Goal: Information Seeking & Learning: Learn about a topic

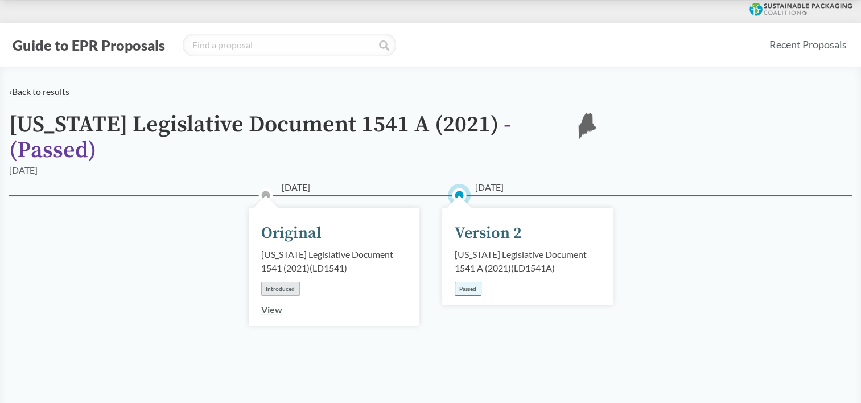
click at [57, 92] on link "‹ Back to results" at bounding box center [39, 91] width 60 height 11
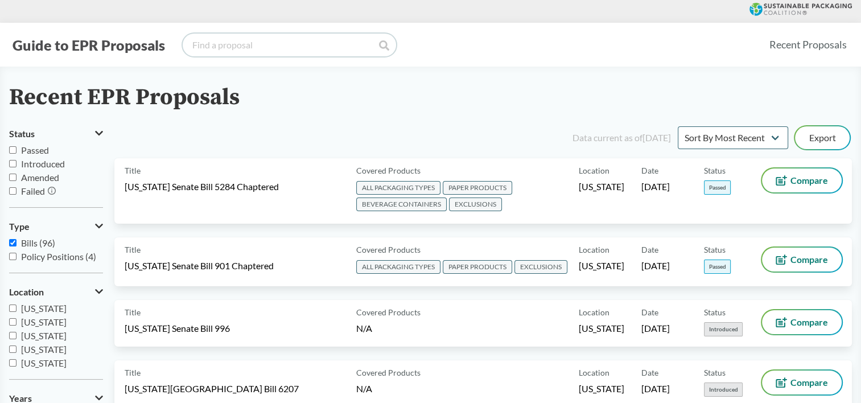
click at [314, 39] on input "search" at bounding box center [289, 45] width 213 height 23
type input "calif"
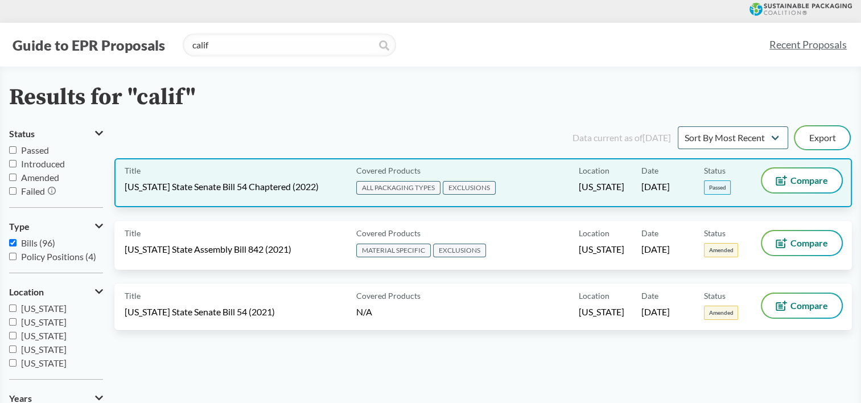
click at [232, 180] on span "[US_STATE] State Senate Bill 54 Chaptered (2022)" at bounding box center [222, 186] width 194 height 13
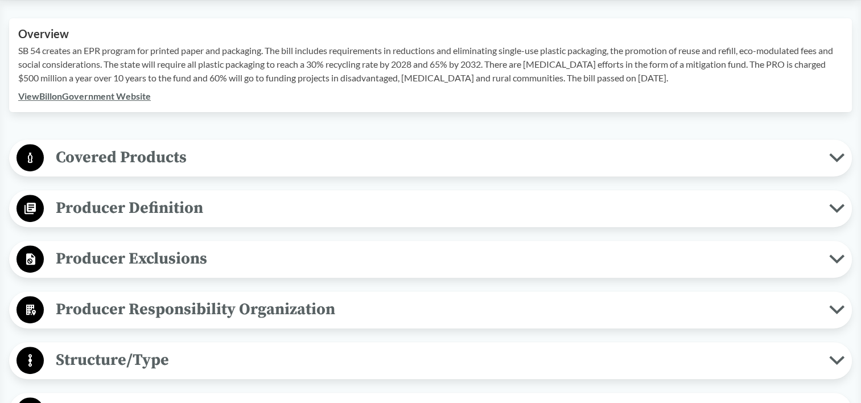
scroll to position [455, 0]
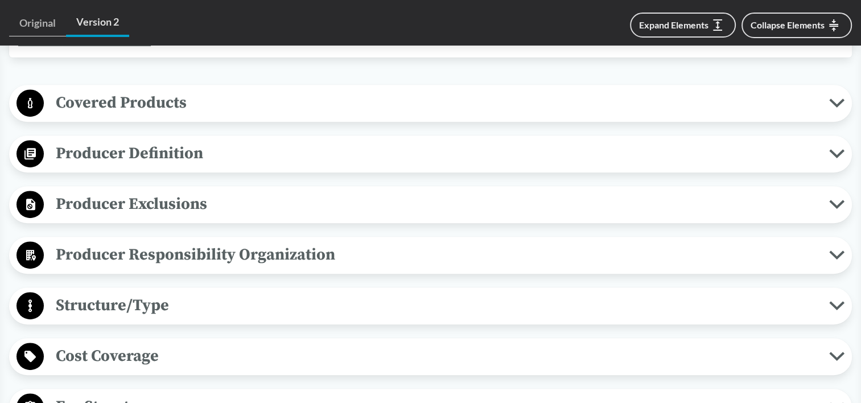
click at [184, 106] on span "Covered Products" at bounding box center [436, 103] width 785 height 26
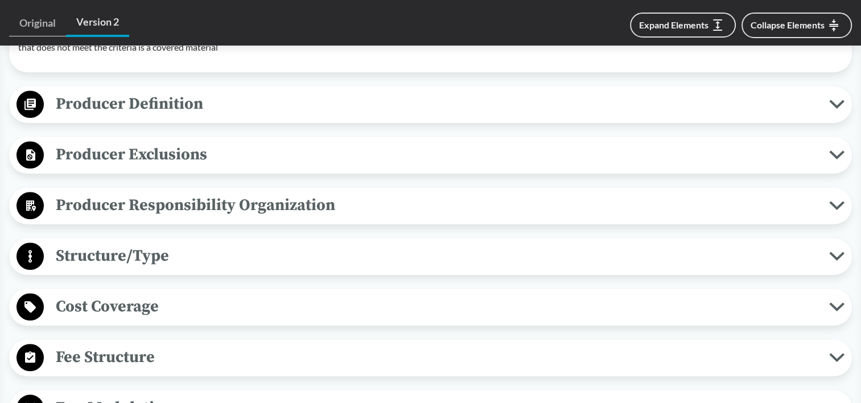
scroll to position [796, 0]
